Goal: Transaction & Acquisition: Purchase product/service

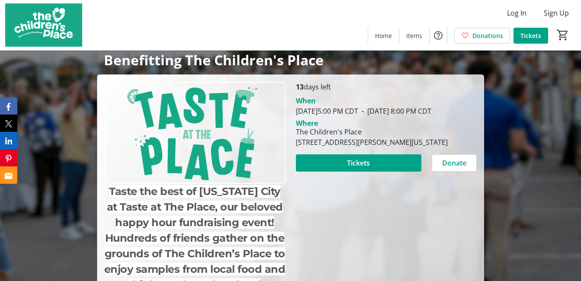
scroll to position [130, 0]
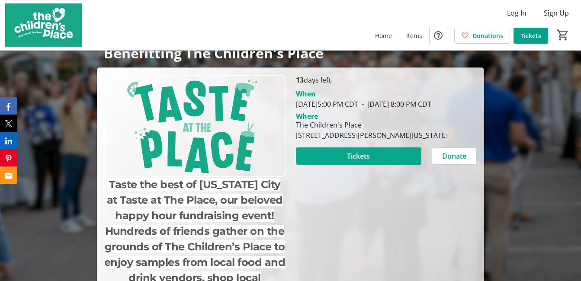
click at [362, 161] on span "Tickets" at bounding box center [358, 156] width 23 height 10
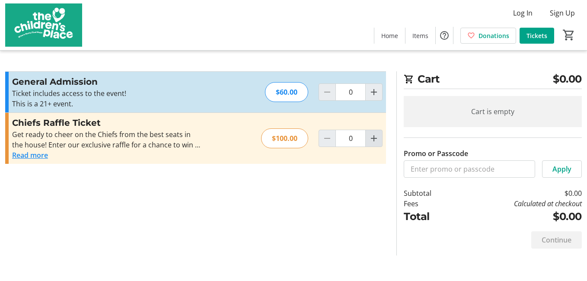
click at [377, 139] on mat-icon "Increment by one" at bounding box center [374, 138] width 10 height 10
type input "1"
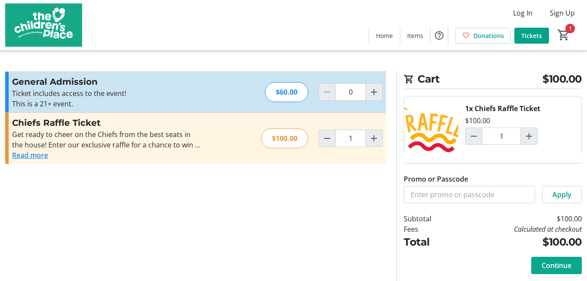
click at [552, 264] on span "Continue" at bounding box center [557, 265] width 30 height 10
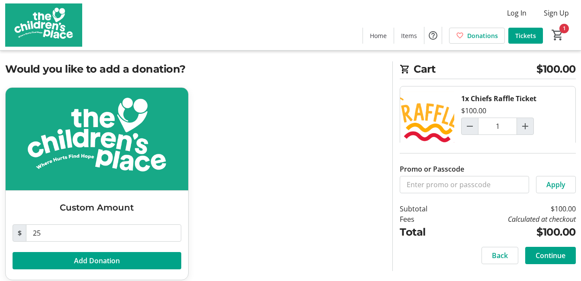
scroll to position [19, 0]
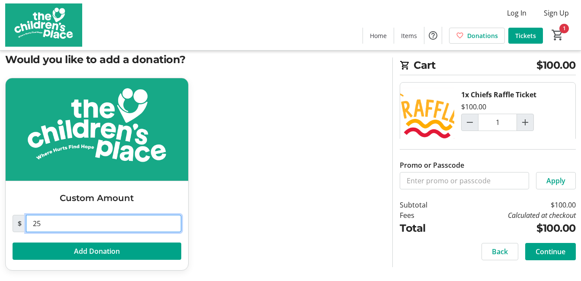
click at [105, 225] on input "25" at bounding box center [103, 223] width 155 height 17
type input "2"
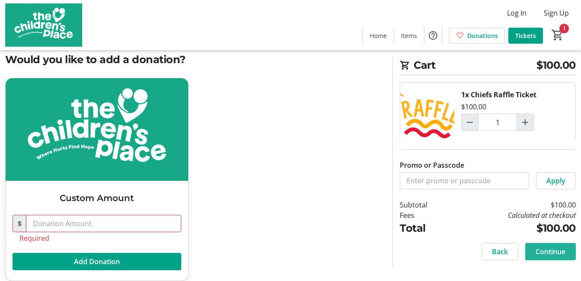
click at [545, 248] on span "Continue" at bounding box center [550, 252] width 30 height 10
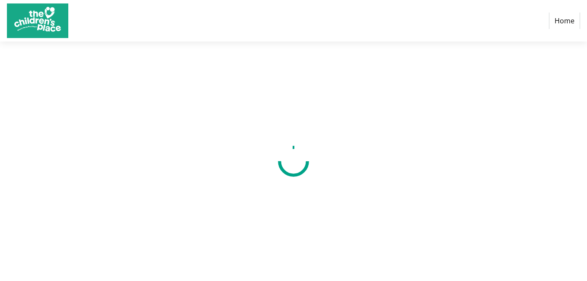
select select "US"
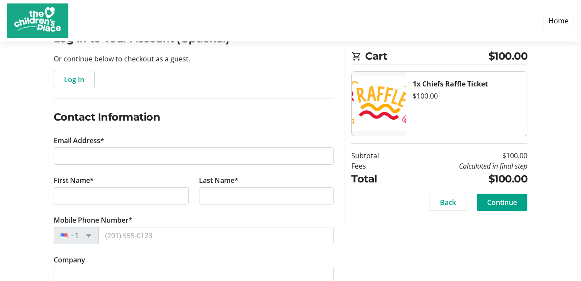
scroll to position [87, 0]
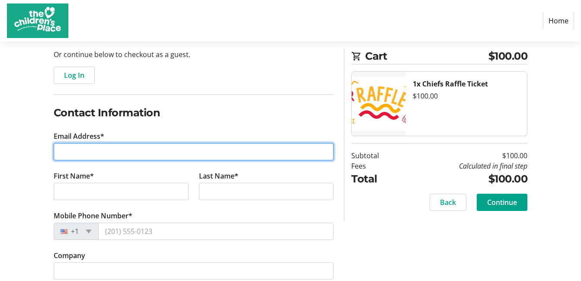
click at [93, 154] on input "Email Address*" at bounding box center [194, 151] width 280 height 17
type input "[PERSON_NAME][EMAIL_ADDRESS][DOMAIN_NAME]"
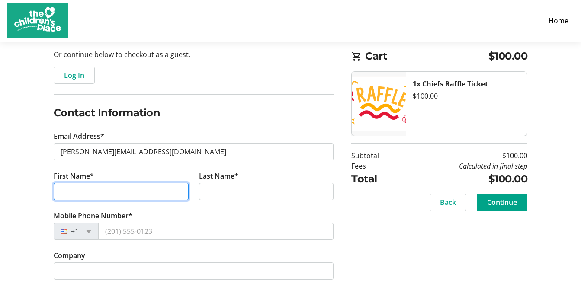
type input "[PERSON_NAME]"
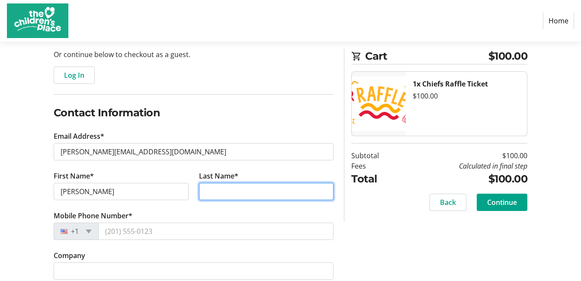
type input "[PERSON_NAME]"
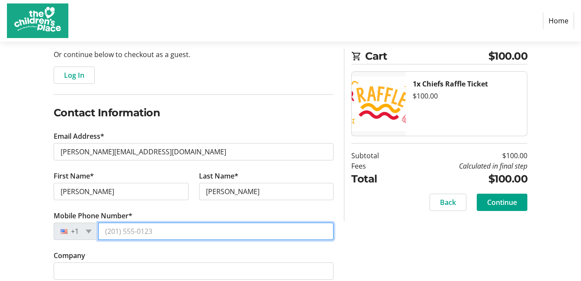
type input "[PHONE_NUMBER]"
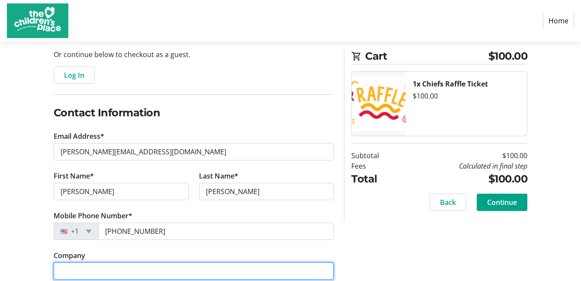
type input "NAI Heartland"
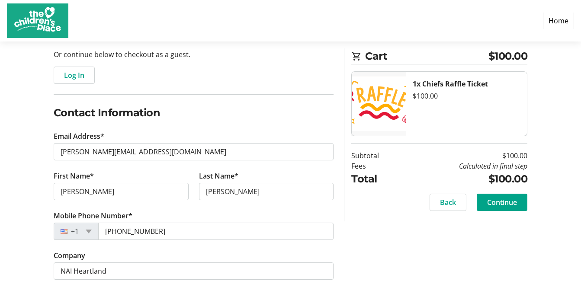
type input "[STREET_ADDRESS]"
type input "[GEOGRAPHIC_DATA]"
type input "66208"
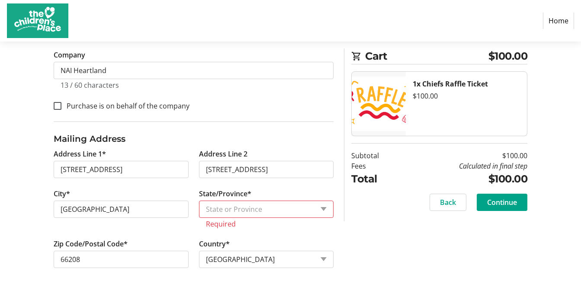
scroll to position [295, 0]
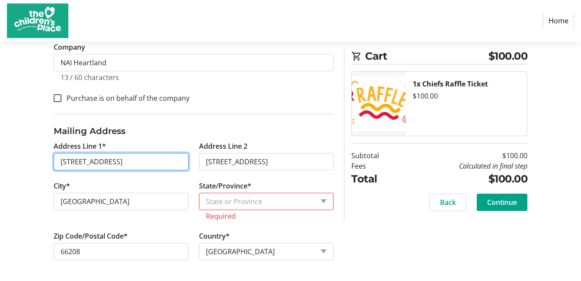
drag, startPoint x: 142, startPoint y: 162, endPoint x: 55, endPoint y: 161, distance: 86.5
click at [55, 161] on input "[STREET_ADDRESS]" at bounding box center [121, 161] width 135 height 17
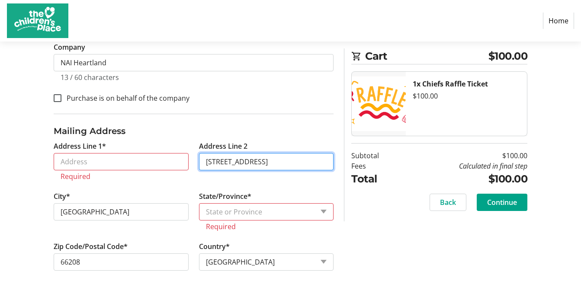
drag, startPoint x: 258, startPoint y: 162, endPoint x: 189, endPoint y: 161, distance: 69.6
click at [189, 161] on div "Address Line 1* Required Address Line 2 [GEOGRAPHIC_DATA]* [GEOGRAPHIC_DATA]/Pr…" at bounding box center [193, 211] width 291 height 140
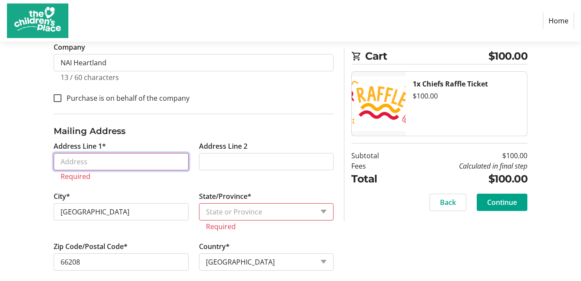
click at [122, 164] on input "Address Line 1*" at bounding box center [121, 161] width 135 height 17
type input "[STREET_ADDRESS]"
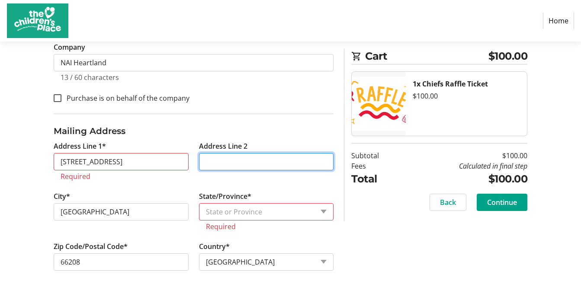
type input "6401 Willow"
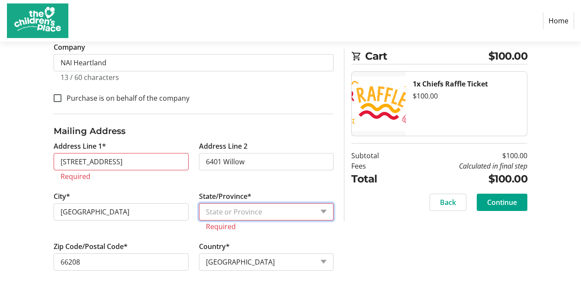
select select "KS"
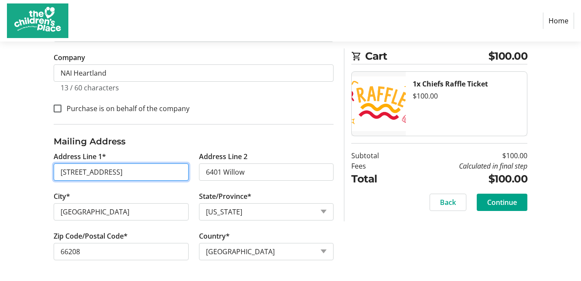
scroll to position [285, 0]
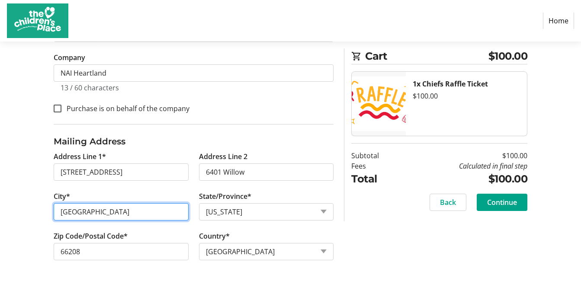
drag, startPoint x: 128, startPoint y: 210, endPoint x: 40, endPoint y: 206, distance: 88.3
click at [40, 206] on div "Log In to Your Account (Optional) Or continue below to checkout as a guest. Log…" at bounding box center [290, 55] width 581 height 452
type input "[GEOGRAPHIC_DATA]"
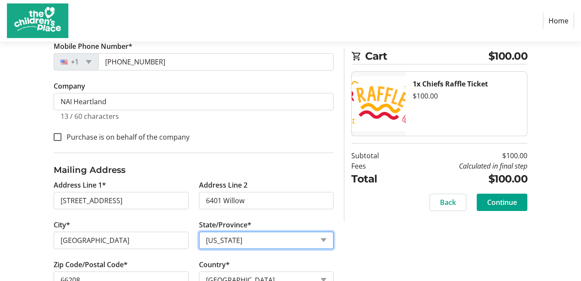
scroll to position [198, 0]
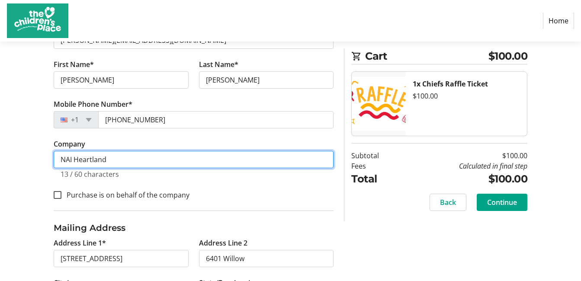
drag, startPoint x: 122, startPoint y: 161, endPoint x: 39, endPoint y: 159, distance: 82.2
click at [39, 159] on div "Log In to Your Account (Optional) Or continue below to checkout as a guest. Log…" at bounding box center [290, 141] width 581 height 452
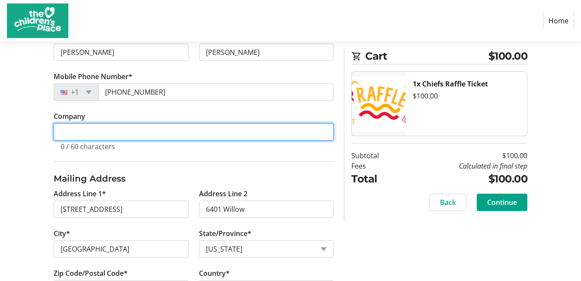
scroll to position [263, 0]
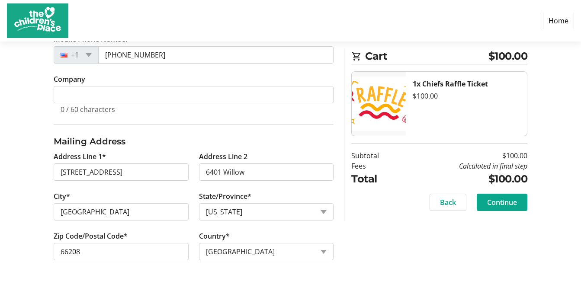
click at [497, 205] on span "Continue" at bounding box center [502, 202] width 30 height 10
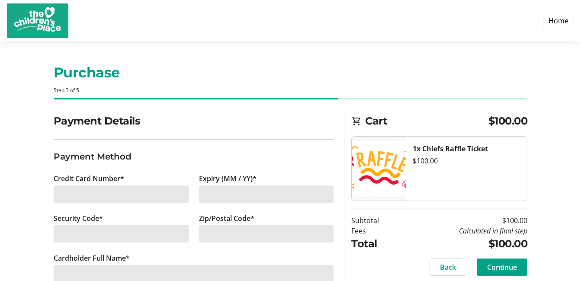
click at [144, 192] on div at bounding box center [121, 194] width 135 height 17
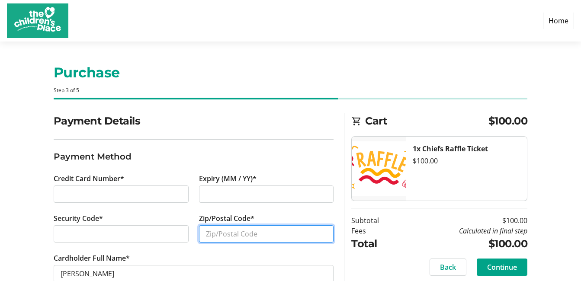
click at [250, 237] on input "Zip/Postal Code*" at bounding box center [266, 233] width 135 height 17
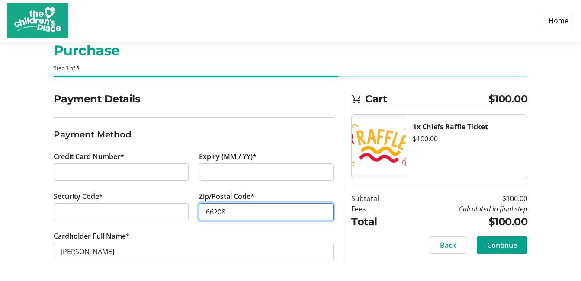
type input "66208"
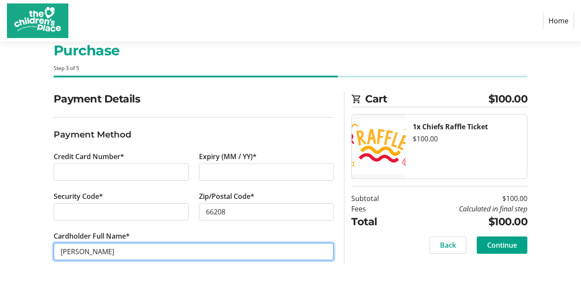
click at [76, 253] on input "[PERSON_NAME]" at bounding box center [194, 251] width 280 height 17
type input "[PERSON_NAME]"
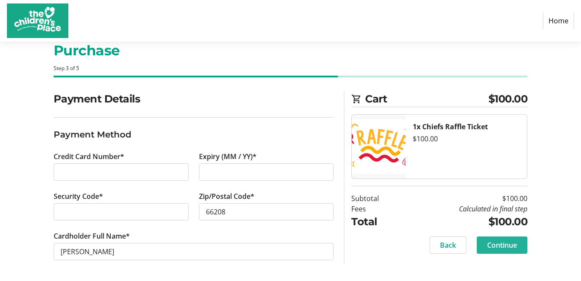
click at [514, 243] on span "Continue" at bounding box center [502, 245] width 30 height 10
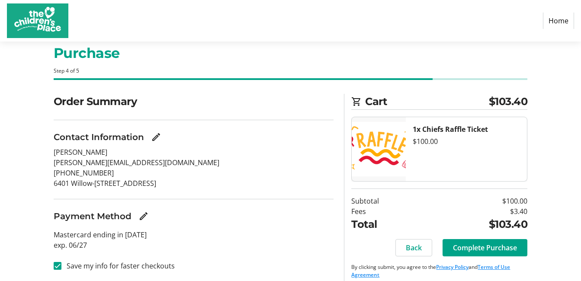
scroll to position [28, 0]
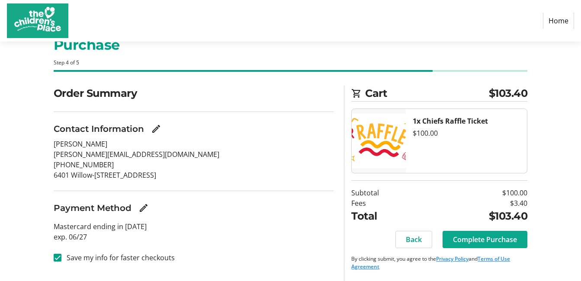
click at [491, 237] on span "Complete Purchase" at bounding box center [485, 239] width 64 height 10
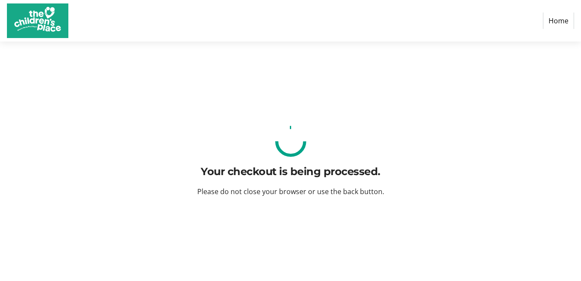
scroll to position [0, 0]
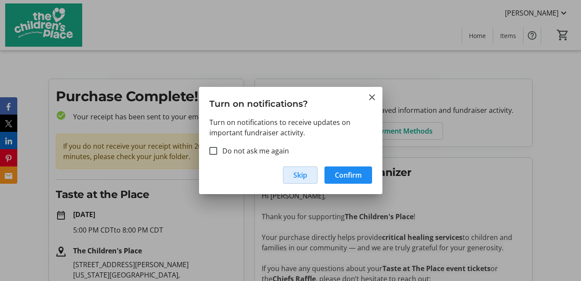
click at [306, 177] on span "Skip" at bounding box center [300, 175] width 14 height 10
